Goal: Transaction & Acquisition: Purchase product/service

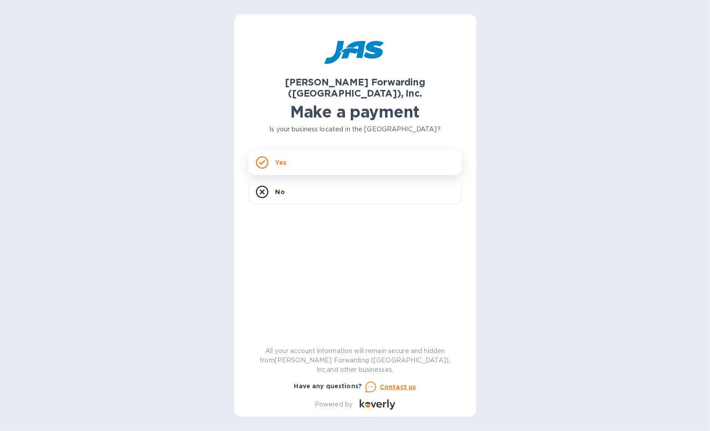
click at [277, 158] on p "Yes" at bounding box center [280, 162] width 11 height 9
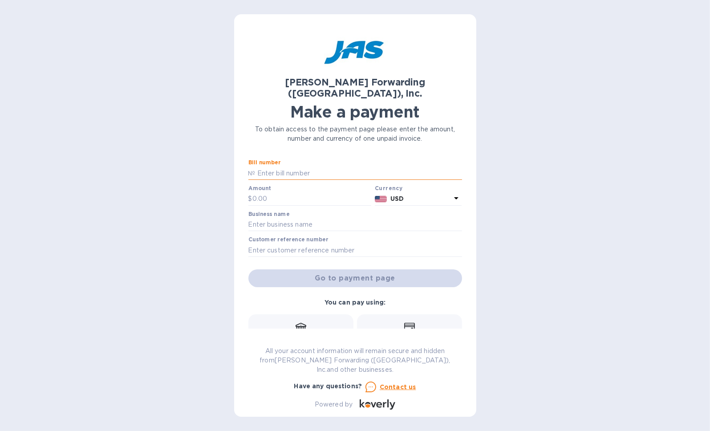
click at [310, 166] on input "text" at bounding box center [358, 172] width 207 height 13
paste input "TPE59169470"
type input "TPE59169470"
click at [291, 192] on input "text" at bounding box center [311, 198] width 119 height 13
type input "425.00"
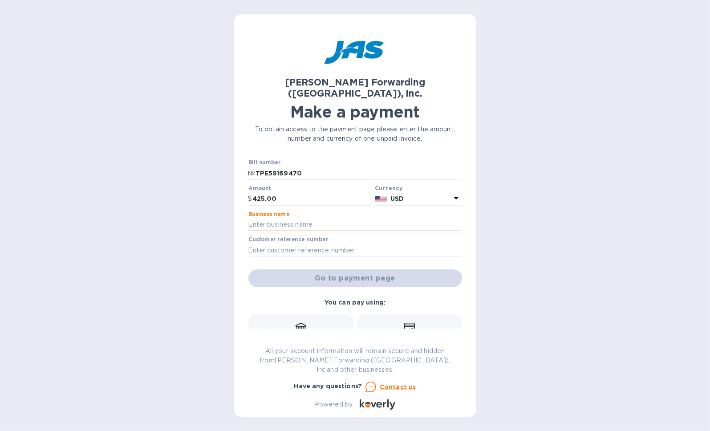
click at [337, 218] on input "text" at bounding box center [355, 224] width 214 height 13
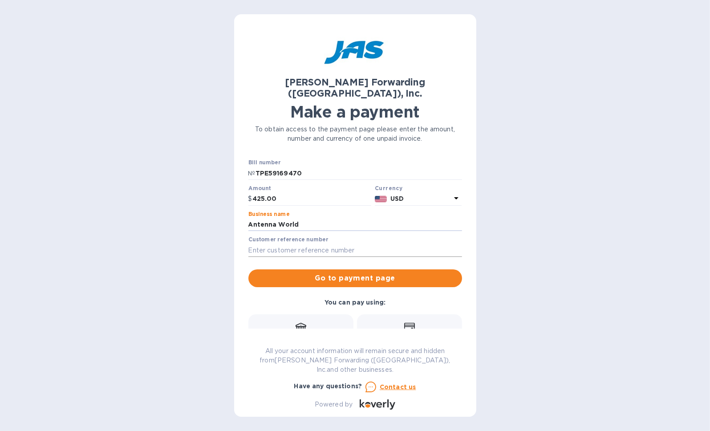
type input "Antenna World"
click at [354, 243] on input "text" at bounding box center [355, 249] width 214 height 13
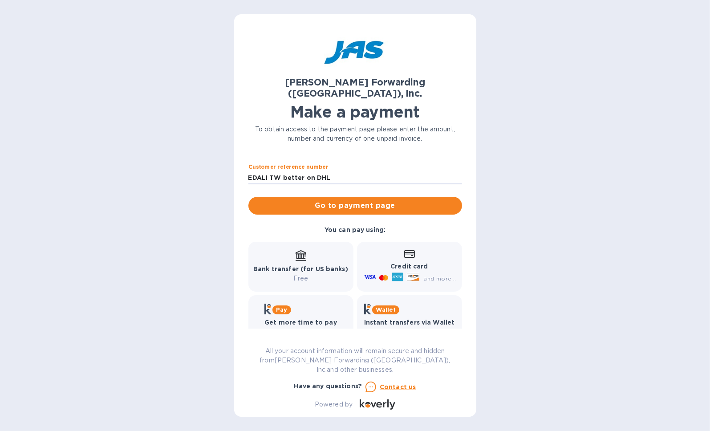
scroll to position [73, 0]
type input "EDALI TW better on DHL"
click at [369, 199] on span "Go to payment page" at bounding box center [354, 204] width 199 height 11
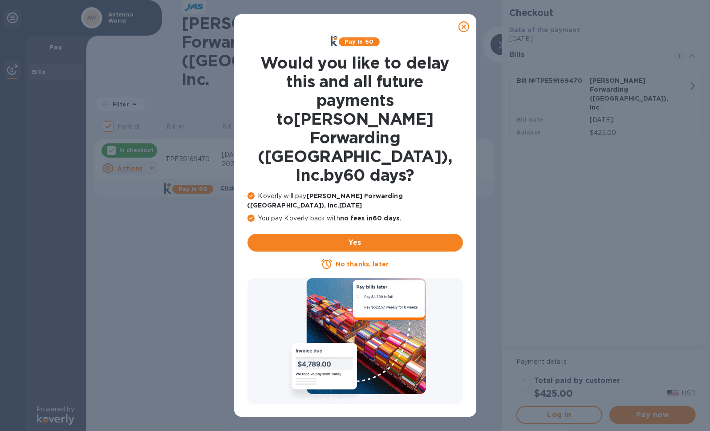
click at [379, 260] on u "No thanks, later" at bounding box center [362, 263] width 53 height 7
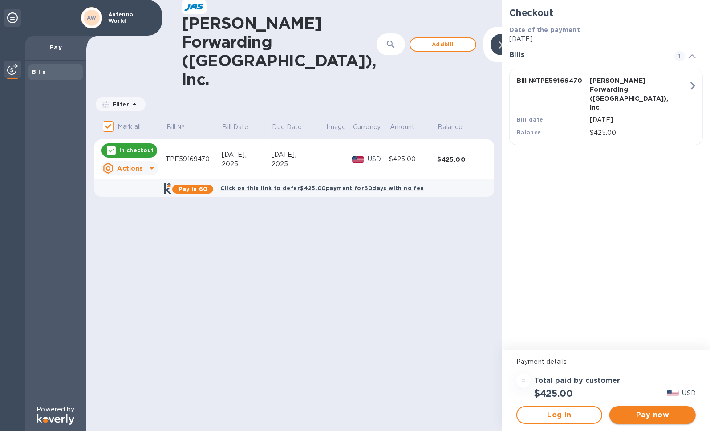
click at [652, 417] on span "Pay now" at bounding box center [652, 414] width 72 height 11
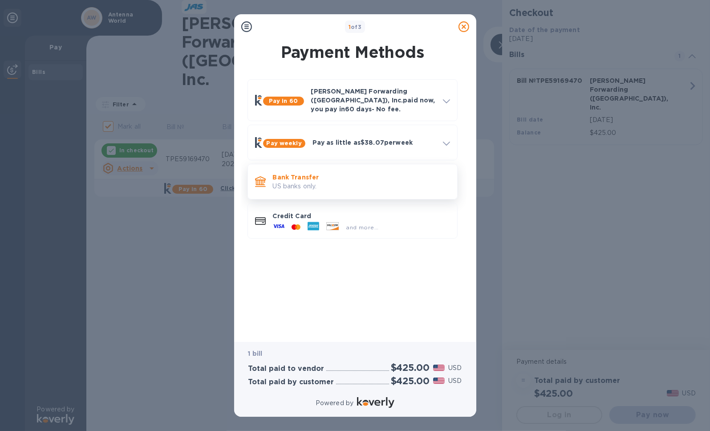
click at [299, 182] on p "US banks only." at bounding box center [361, 186] width 177 height 9
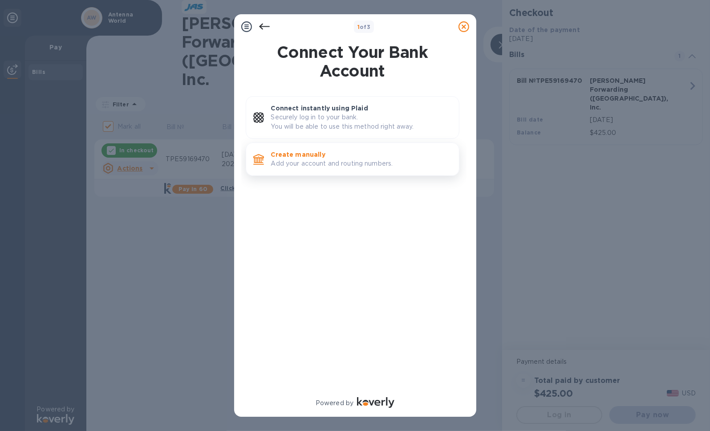
click at [300, 162] on p "Add your account and routing numbers." at bounding box center [361, 163] width 181 height 9
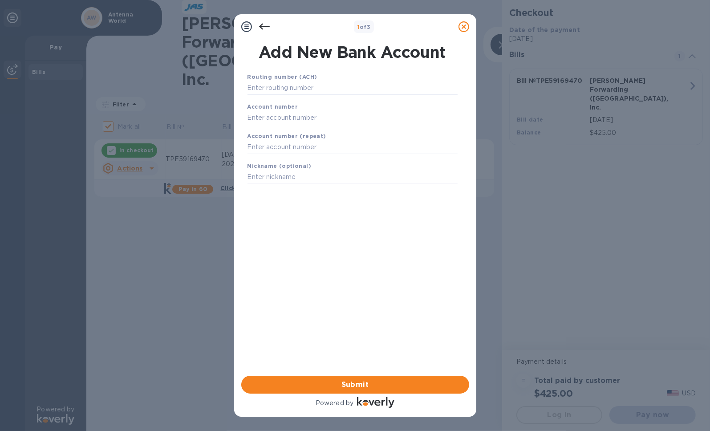
click at [358, 116] on input "text" at bounding box center [352, 117] width 210 height 13
paste input "9139689166"
type input "9139689166"
click at [347, 146] on input "text" at bounding box center [352, 147] width 210 height 13
paste input "9139689166"
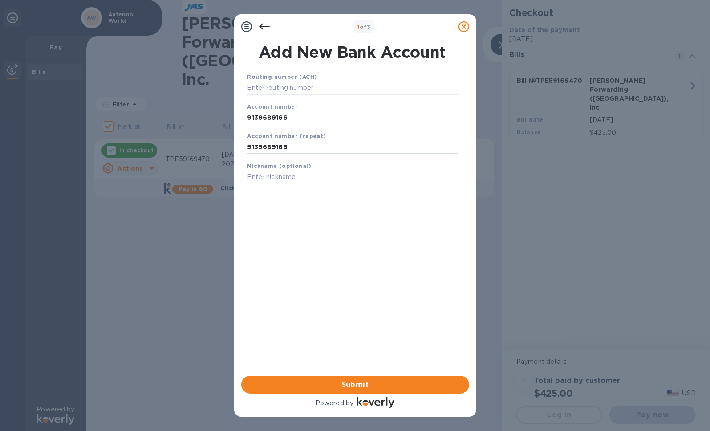
type input "9139689166"
click at [366, 85] on input "text" at bounding box center [352, 87] width 210 height 13
paste input "266086554"
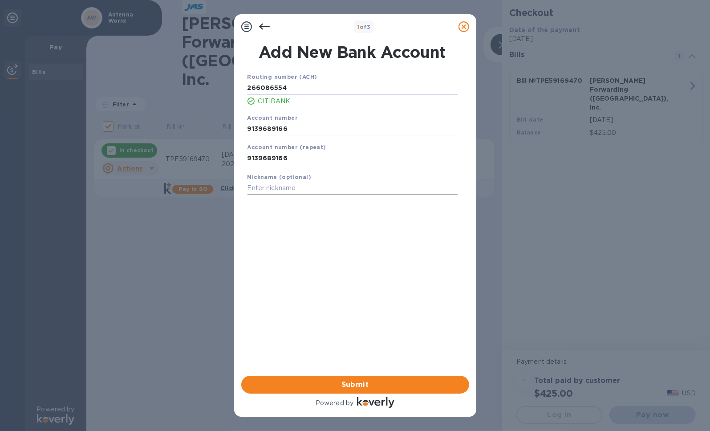
type input "266086554"
click at [317, 189] on input "text" at bounding box center [352, 188] width 210 height 13
type input "AW Citi"
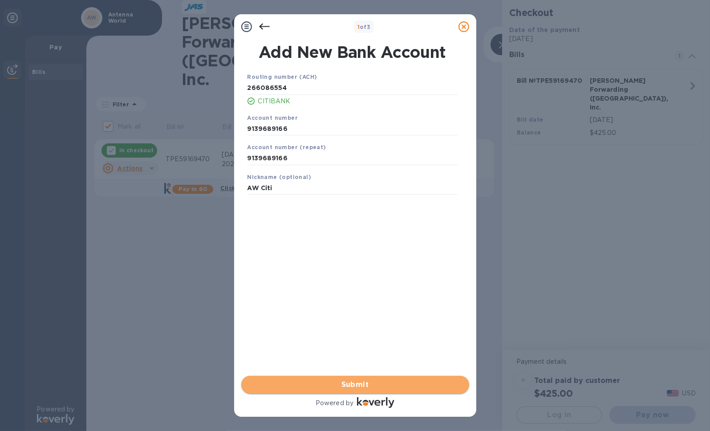
click at [348, 382] on span "Submit" at bounding box center [355, 384] width 214 height 11
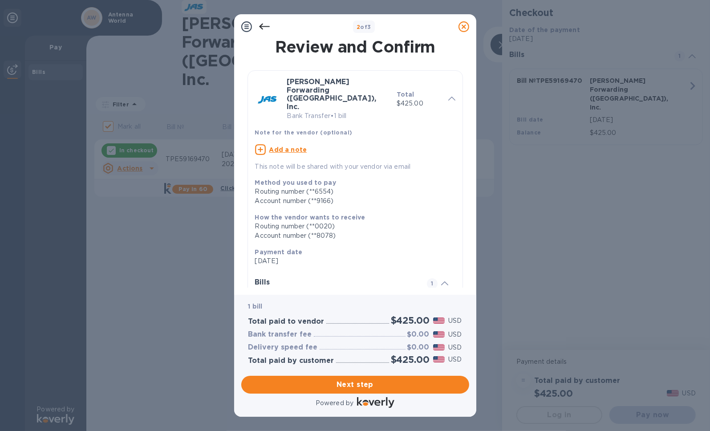
click at [297, 146] on u "Add a note" at bounding box center [288, 149] width 38 height 7
click at [300, 147] on textarea at bounding box center [348, 151] width 186 height 8
paste textarea "ANTWORPDQ"
type textarea "ANTWORPDQ customer ID"
click at [356, 386] on span "Next step" at bounding box center [355, 384] width 214 height 11
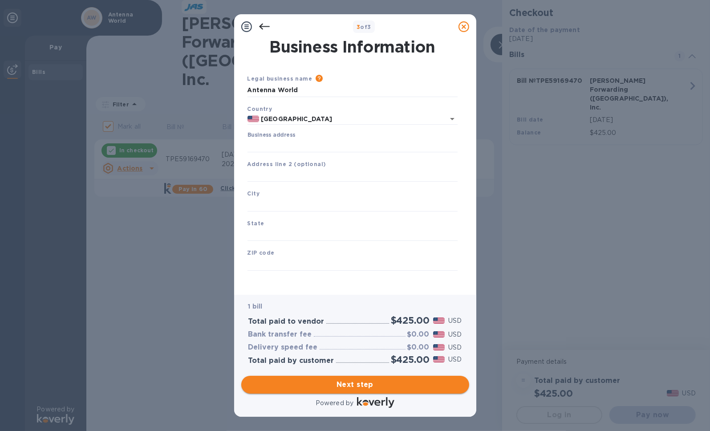
type input "[GEOGRAPHIC_DATA]"
click at [313, 144] on input "Business address" at bounding box center [352, 145] width 210 height 13
type input "[STREET_ADDRESS]"
type input "[MEDICAL_DATA]"
type input "FL"
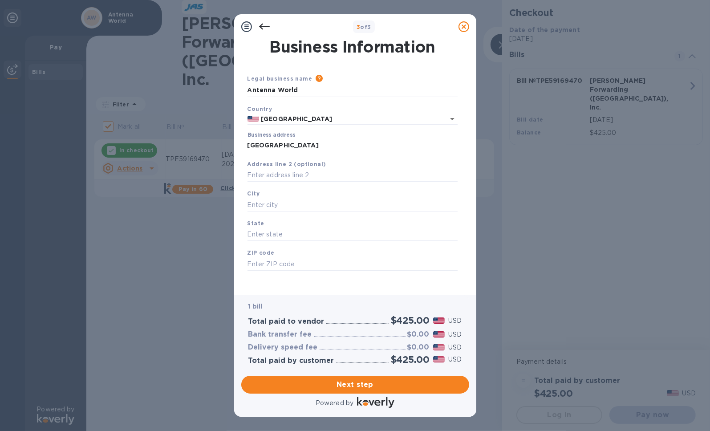
type input "33172"
click at [343, 381] on span "Next step" at bounding box center [355, 384] width 214 height 11
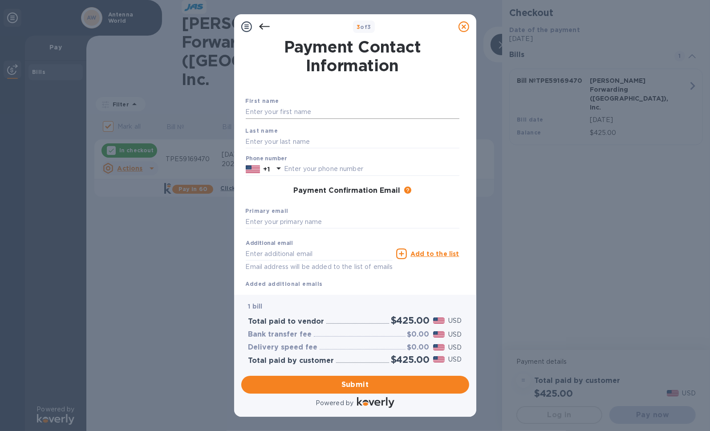
click at [289, 113] on input "text" at bounding box center [353, 111] width 214 height 13
type input "[PERSON_NAME]"
type input "Pla"
click at [313, 168] on input "text" at bounding box center [371, 168] width 175 height 13
type input "3058034555"
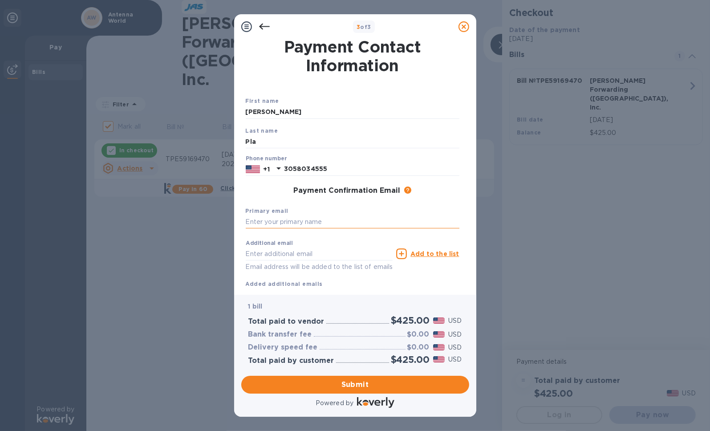
click at [308, 221] on input "text" at bounding box center [353, 221] width 214 height 13
type input "[PERSON_NAME][EMAIL_ADDRESS][DOMAIN_NAME]"
click at [346, 385] on span "Submit" at bounding box center [355, 384] width 214 height 11
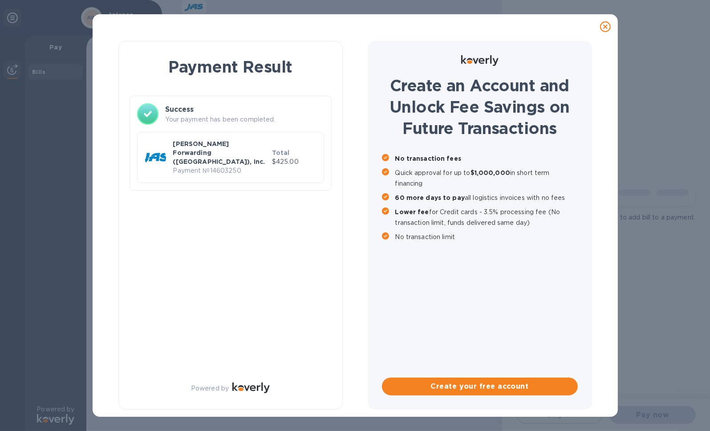
checkbox input "false"
click at [608, 29] on icon at bounding box center [605, 26] width 11 height 11
